Goal: Transaction & Acquisition: Purchase product/service

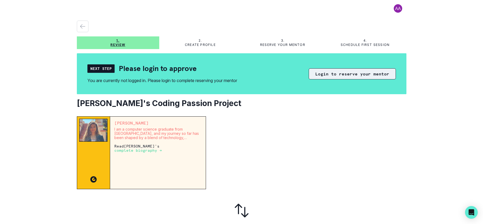
click at [336, 75] on button "Login to reserve your mentor" at bounding box center [352, 73] width 87 height 11
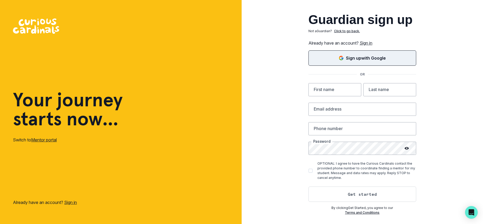
click at [355, 62] on button "Sign up with Google" at bounding box center [363, 57] width 108 height 15
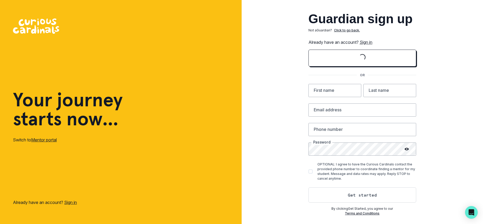
click at [367, 41] on link "Sign in" at bounding box center [366, 42] width 13 height 5
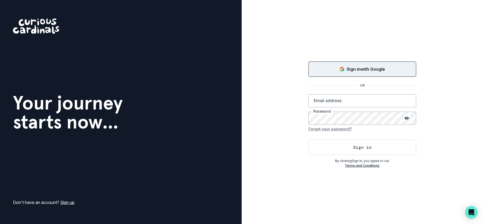
click at [353, 70] on p "Sign in with Google" at bounding box center [366, 69] width 38 height 6
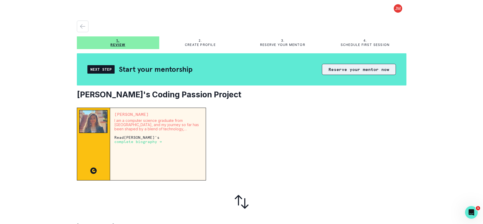
click at [337, 72] on button "Reserve your mentor now" at bounding box center [359, 69] width 74 height 11
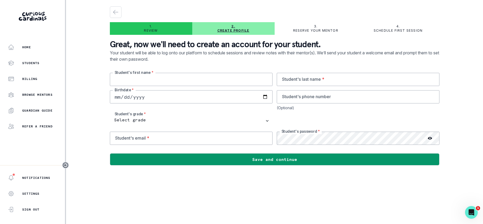
click at [207, 81] on input "text" at bounding box center [191, 79] width 163 height 13
type input "[PERSON_NAME]"
click at [129, 97] on input "date" at bounding box center [191, 96] width 163 height 13
type input "[DATE]"
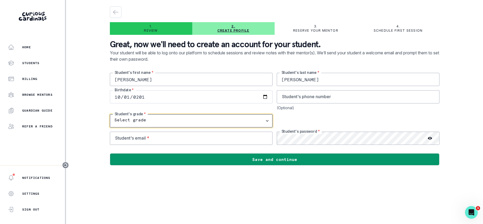
select select "5th Grade"
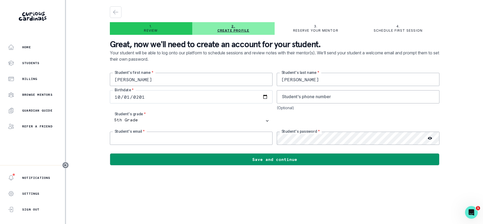
type input "l"
type input "[PERSON_NAME][EMAIL_ADDRESS][PERSON_NAME][DOMAIN_NAME]"
click at [430, 138] on icon at bounding box center [430, 138] width 4 height 4
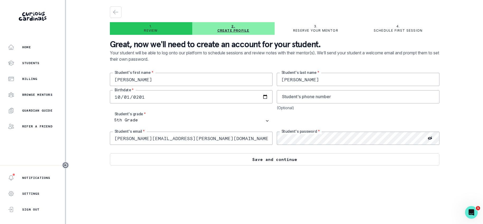
click at [356, 158] on button "Save and continue" at bounding box center [275, 160] width 330 height 12
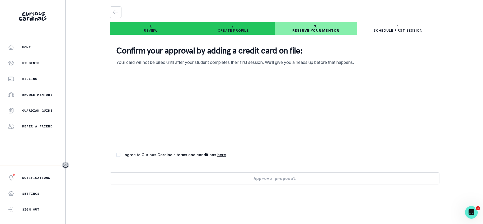
click at [246, 147] on div "Confirm your approval by adding a credit card on file: Your card will not be bi…" at bounding box center [275, 105] width 330 height 133
click at [179, 154] on p "I agree to Curious Cardinals terms and conditions here ." at bounding box center [175, 155] width 105 height 6
click at [120, 154] on span at bounding box center [118, 155] width 4 height 4
click at [116, 155] on input "checkbox" at bounding box center [116, 155] width 0 height 0
checkbox input "true"
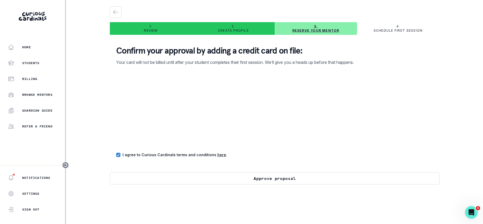
click at [205, 181] on button "Approve proposal" at bounding box center [275, 179] width 330 height 12
